Goal: Task Accomplishment & Management: Use online tool/utility

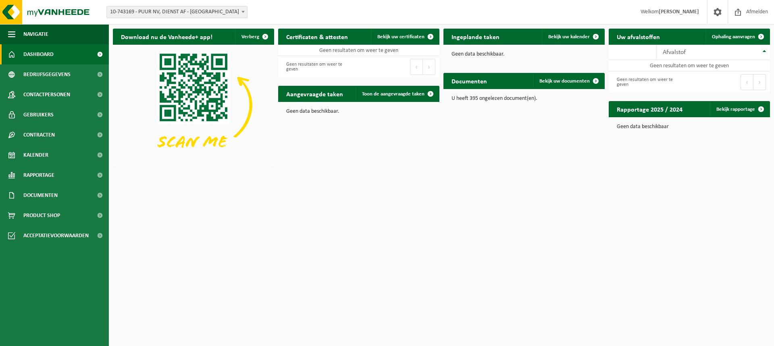
click at [244, 10] on span at bounding box center [243, 11] width 8 height 10
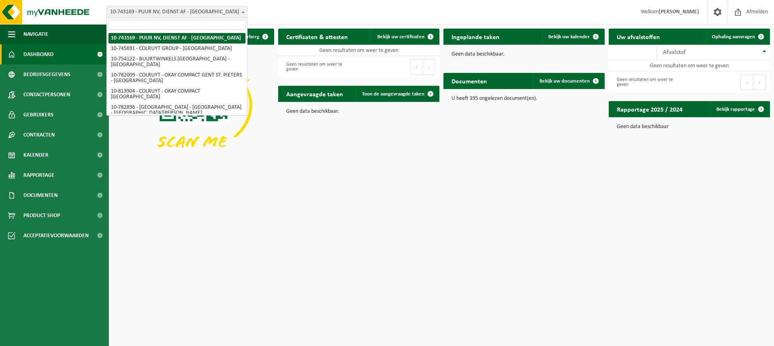
click at [123, 24] on input "search" at bounding box center [177, 25] width 137 height 10
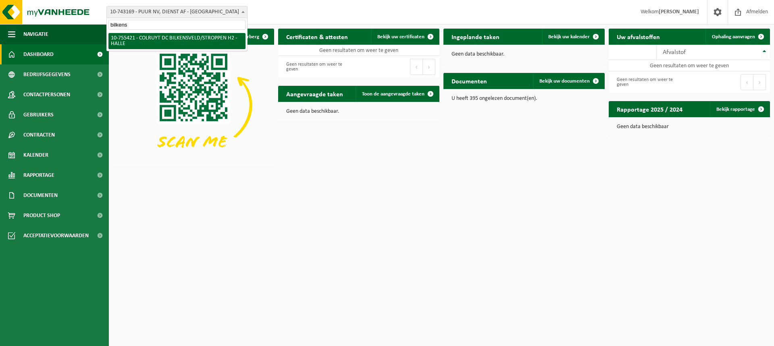
type input "bilkens"
select select "8278"
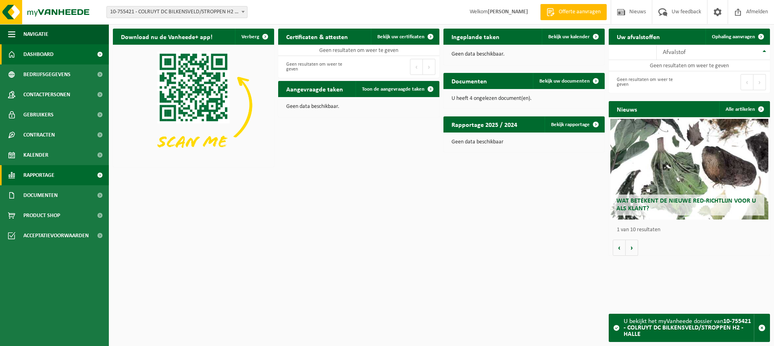
click at [43, 175] on span "Rapportage" at bounding box center [38, 175] width 31 height 20
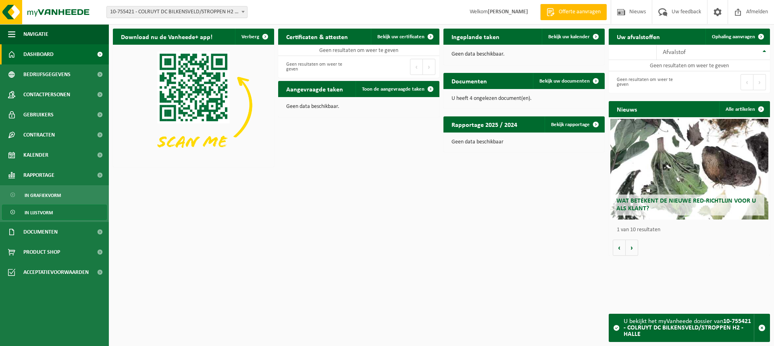
click at [37, 213] on span "In lijstvorm" at bounding box center [39, 212] width 28 height 15
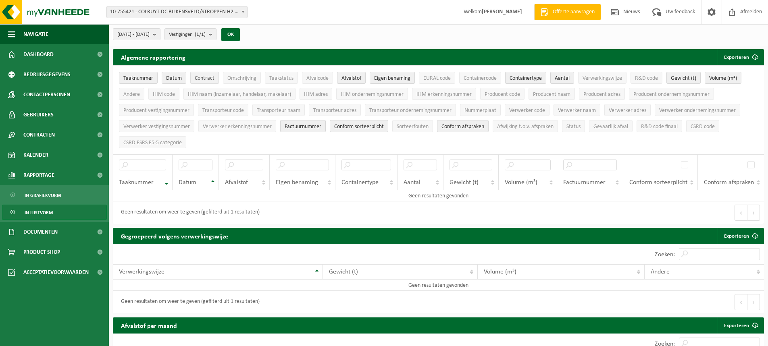
click at [201, 79] on span "Contract" at bounding box center [205, 78] width 20 height 6
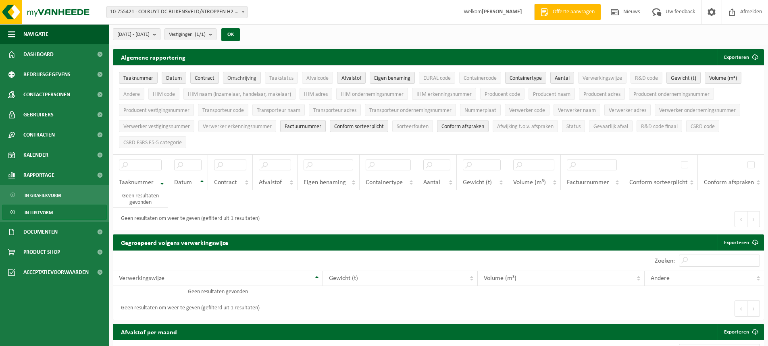
click at [242, 78] on span "Omschrijving" at bounding box center [241, 78] width 29 height 6
click at [730, 52] on button "Exporteren" at bounding box center [741, 57] width 46 height 16
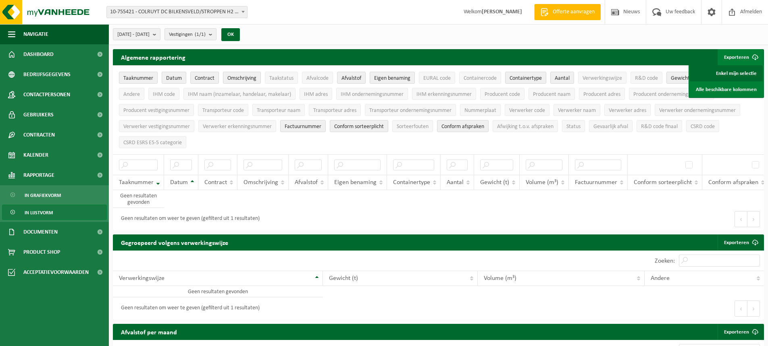
click at [734, 71] on link "Enkel mijn selectie" at bounding box center [726, 73] width 73 height 16
click at [160, 35] on b "submit" at bounding box center [156, 34] width 7 height 11
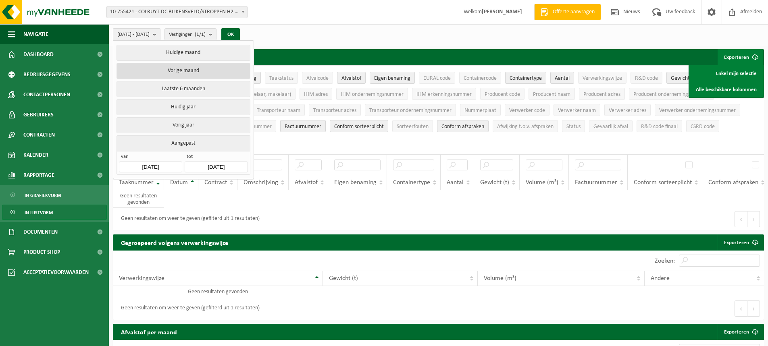
click at [177, 67] on button "Vorige maand" at bounding box center [184, 71] width 134 height 16
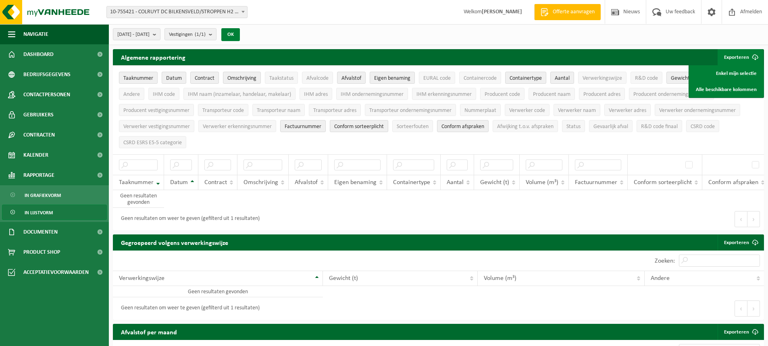
click at [240, 33] on button "OK" at bounding box center [230, 34] width 19 height 13
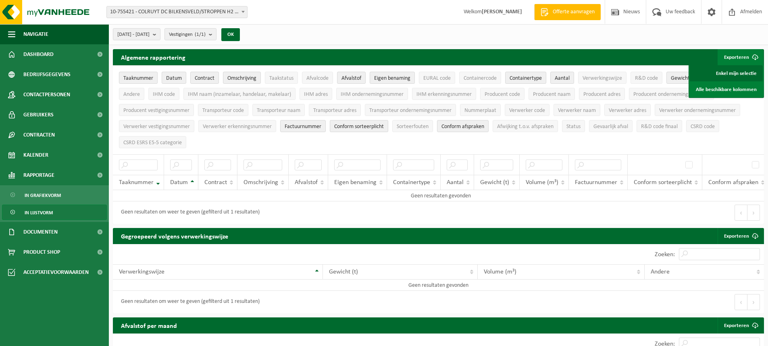
click at [738, 74] on link "Enkel mijn selectie" at bounding box center [726, 73] width 73 height 16
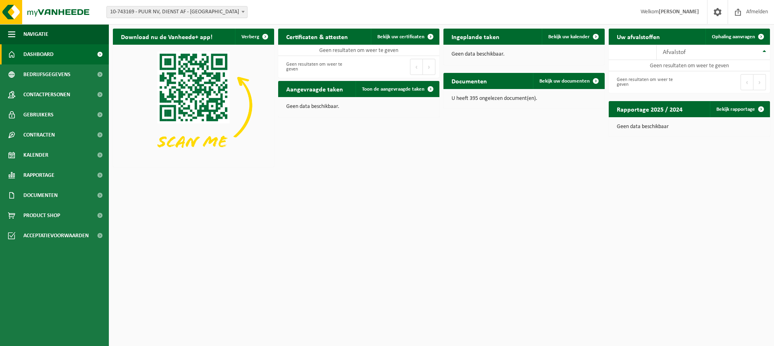
click at [36, 54] on span "Dashboard" at bounding box center [38, 54] width 30 height 20
click at [38, 75] on span "Bedrijfsgegevens" at bounding box center [46, 75] width 47 height 20
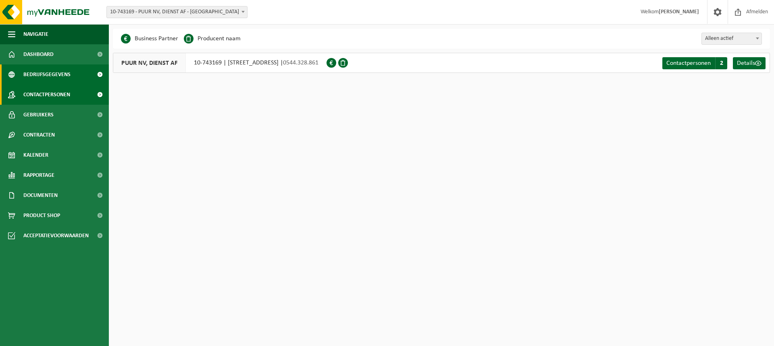
click at [39, 94] on span "Contactpersonen" at bounding box center [46, 95] width 47 height 20
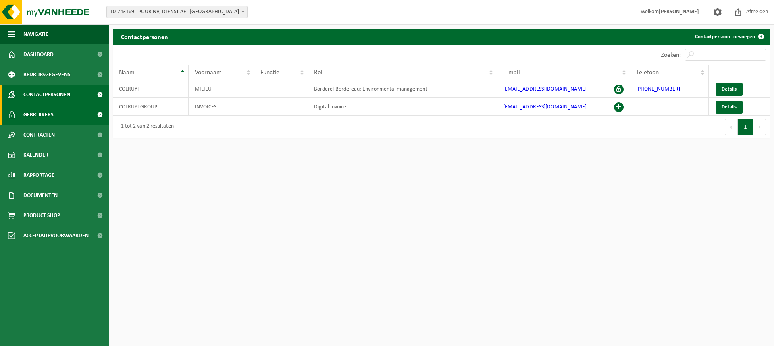
click at [38, 112] on span "Gebruikers" at bounding box center [38, 115] width 30 height 20
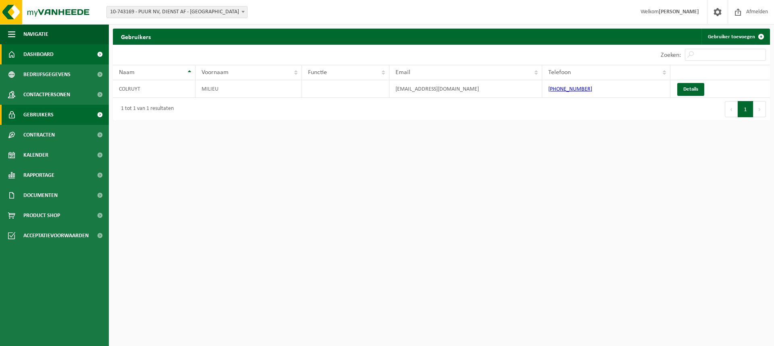
click at [45, 49] on span "Dashboard" at bounding box center [38, 54] width 30 height 20
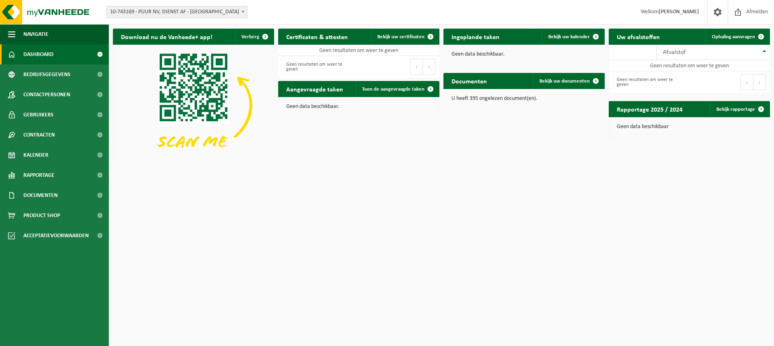
click at [243, 13] on b at bounding box center [243, 12] width 3 height 2
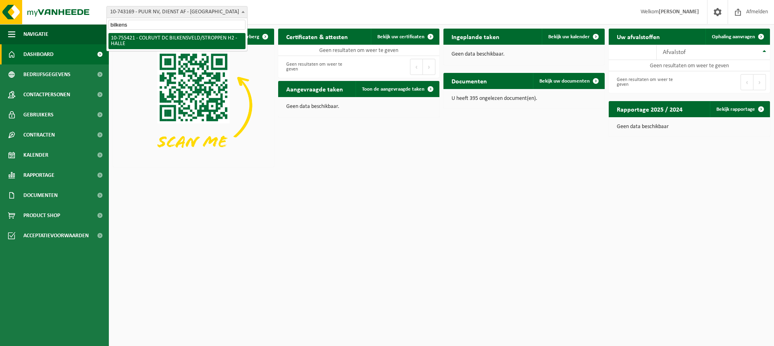
type input "bilkens"
select select "8278"
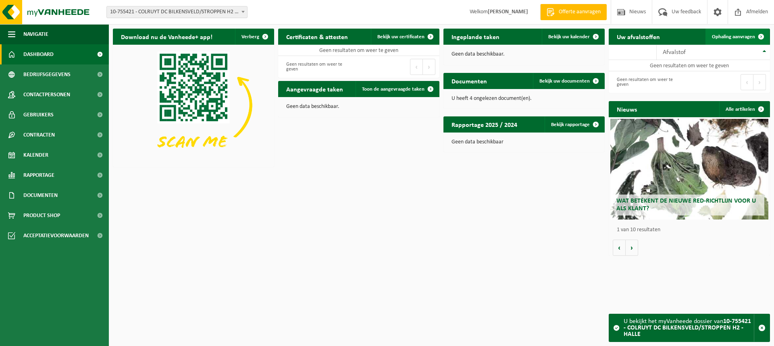
click at [733, 38] on span "Ophaling aanvragen" at bounding box center [733, 36] width 43 height 5
